Goal: Information Seeking & Learning: Understand process/instructions

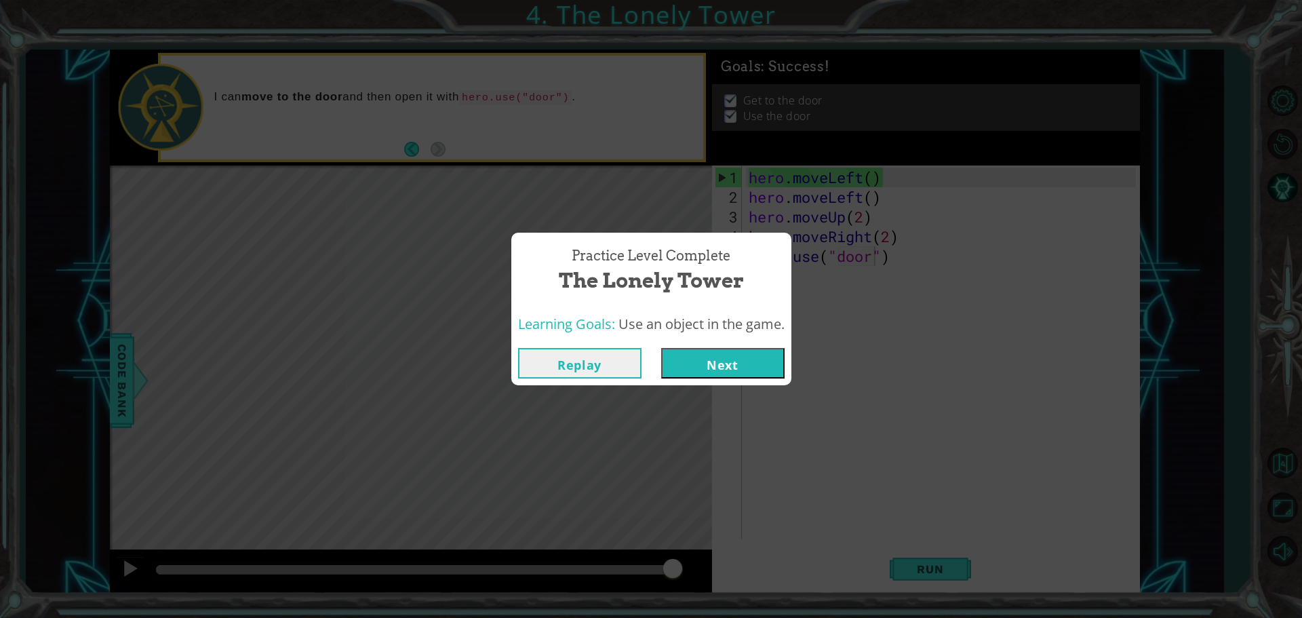
scroll to position [0, 5]
click at [698, 350] on button "Next" at bounding box center [722, 363] width 123 height 31
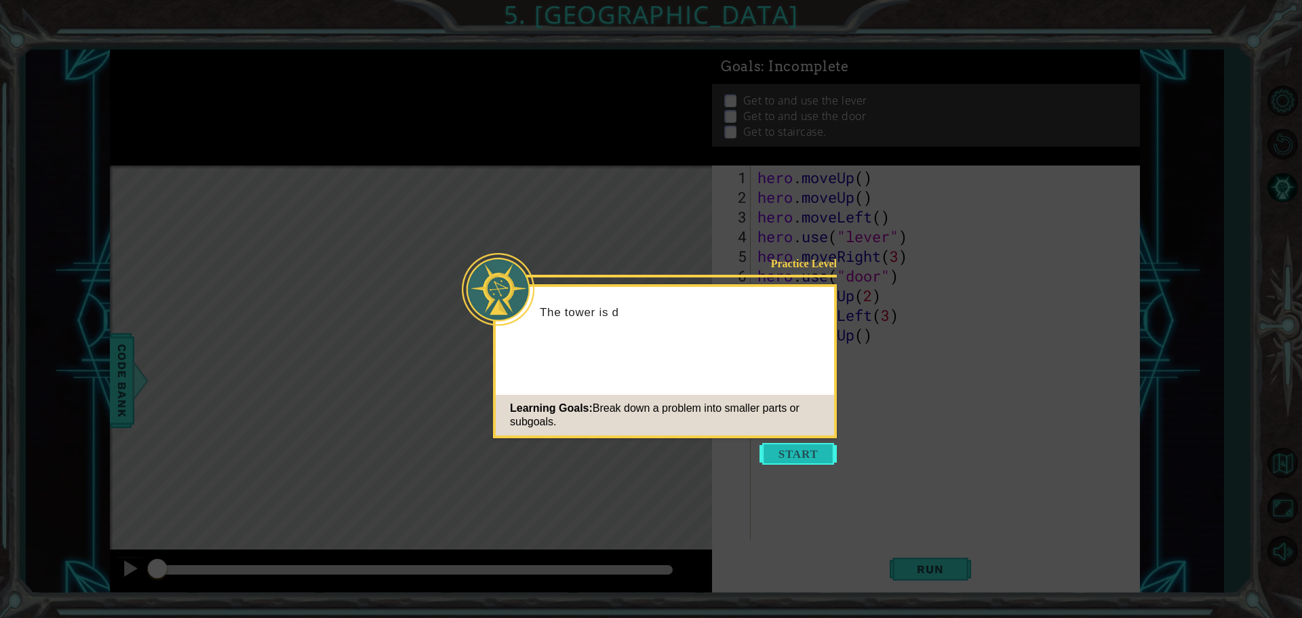
click at [817, 454] on button "Start" at bounding box center [797, 454] width 77 height 22
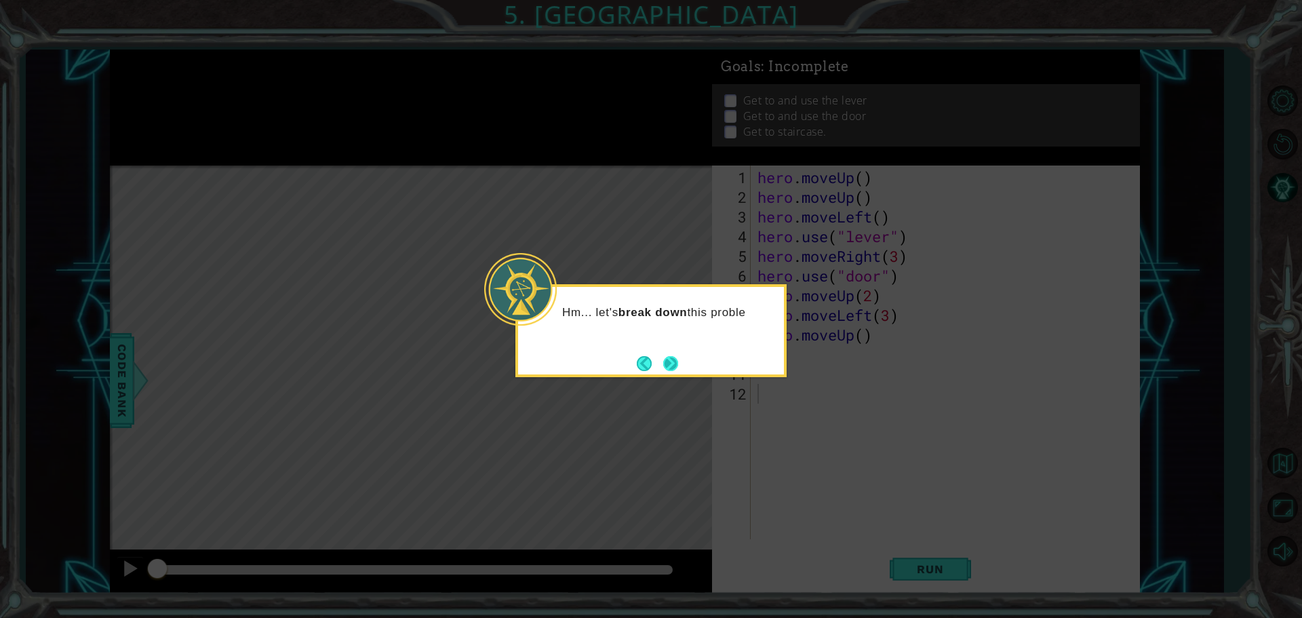
click at [663, 361] on button "Next" at bounding box center [670, 363] width 15 height 15
